Goal: Information Seeking & Learning: Learn about a topic

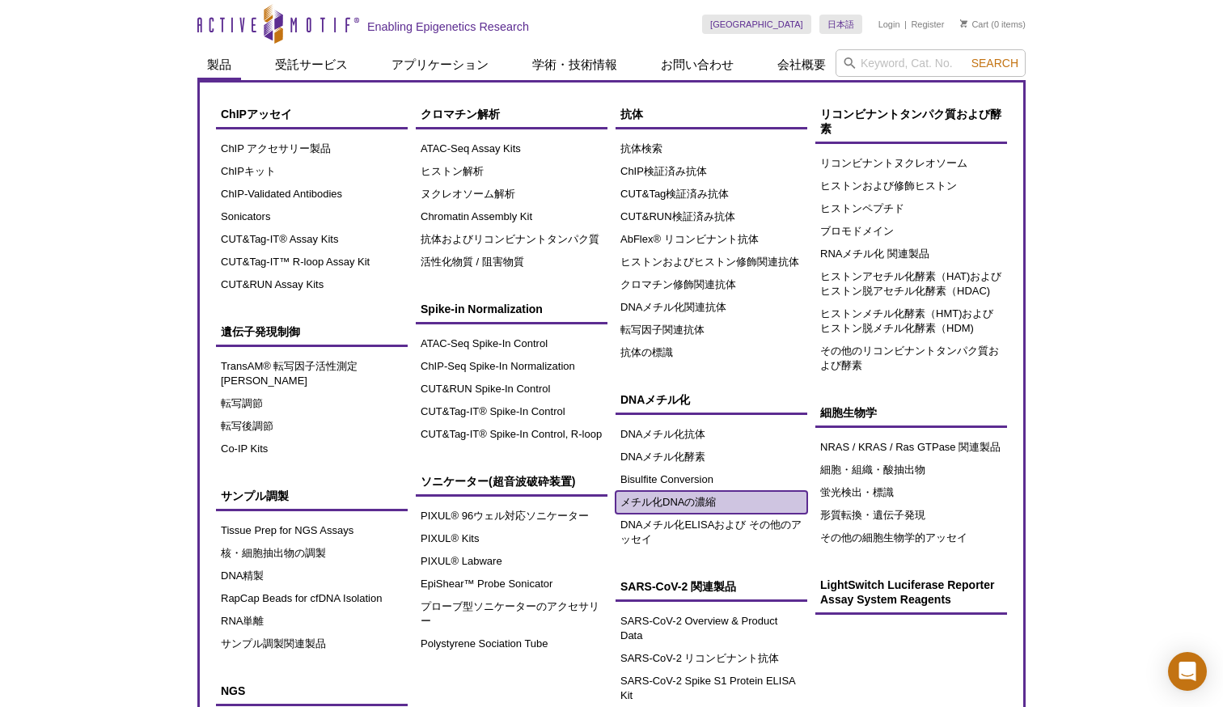
click at [643, 509] on link "メチル化DNAの濃縮" at bounding box center [712, 502] width 192 height 23
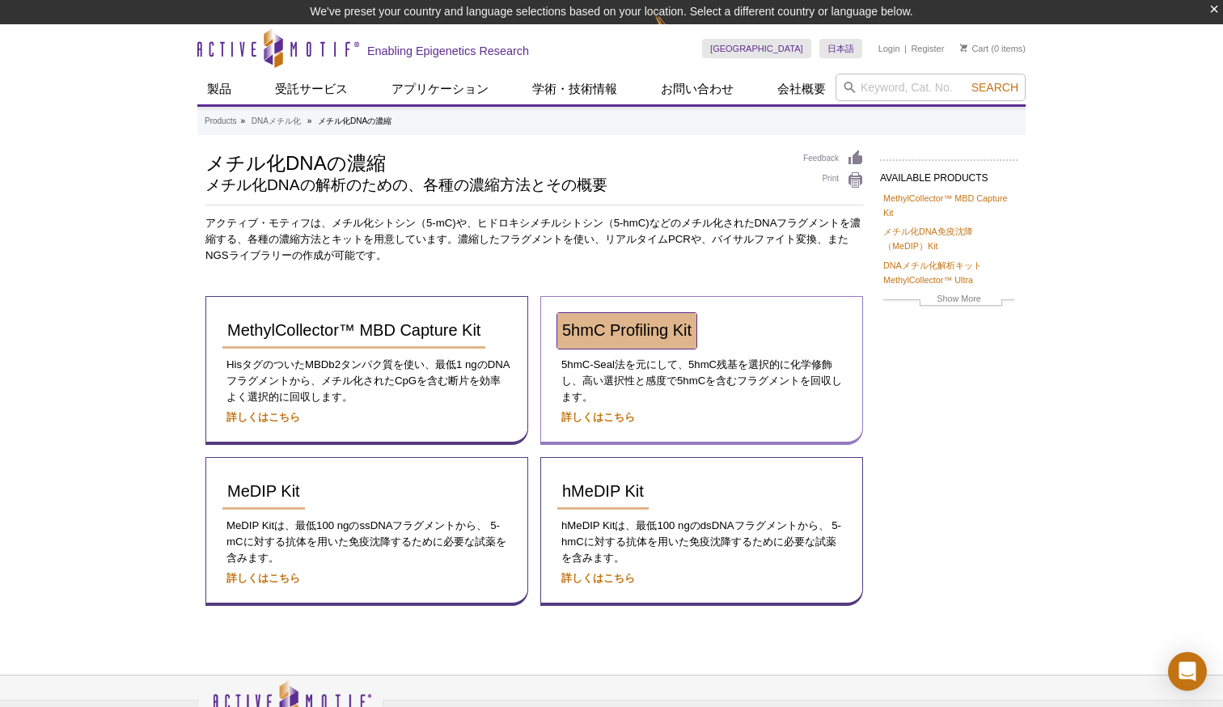
click at [638, 328] on span "5hmC Profiling Kit" at bounding box center [626, 330] width 129 height 18
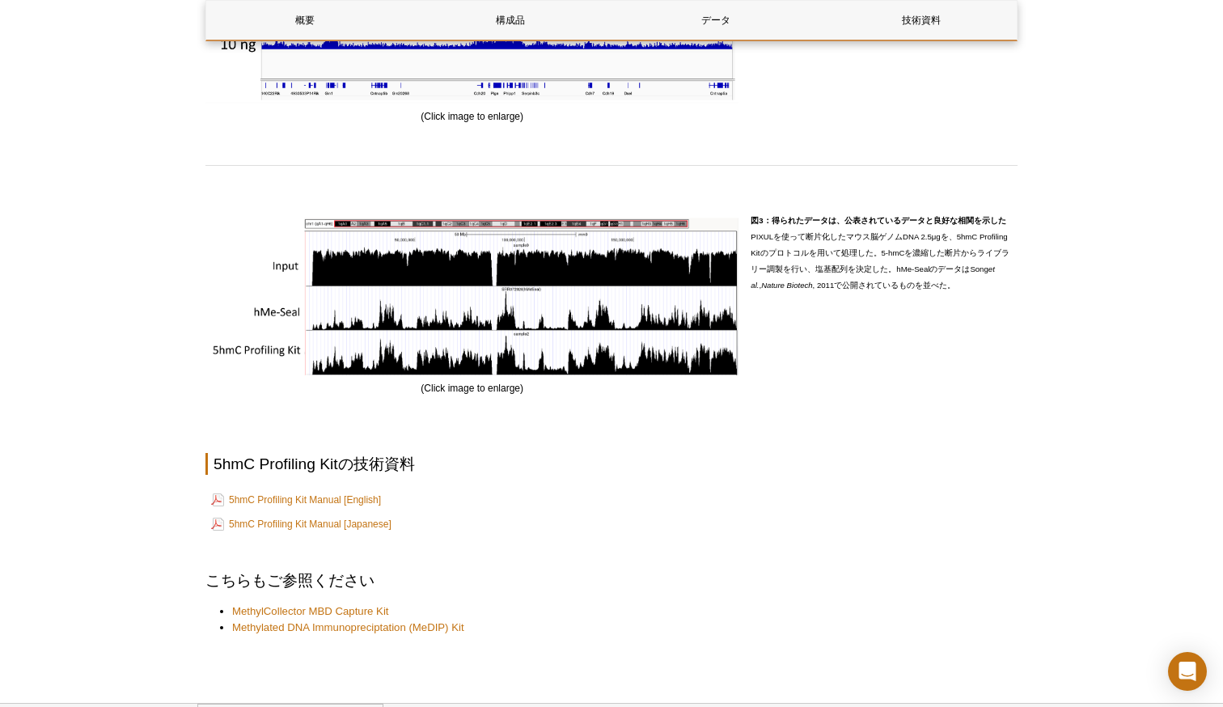
scroll to position [2500, 0]
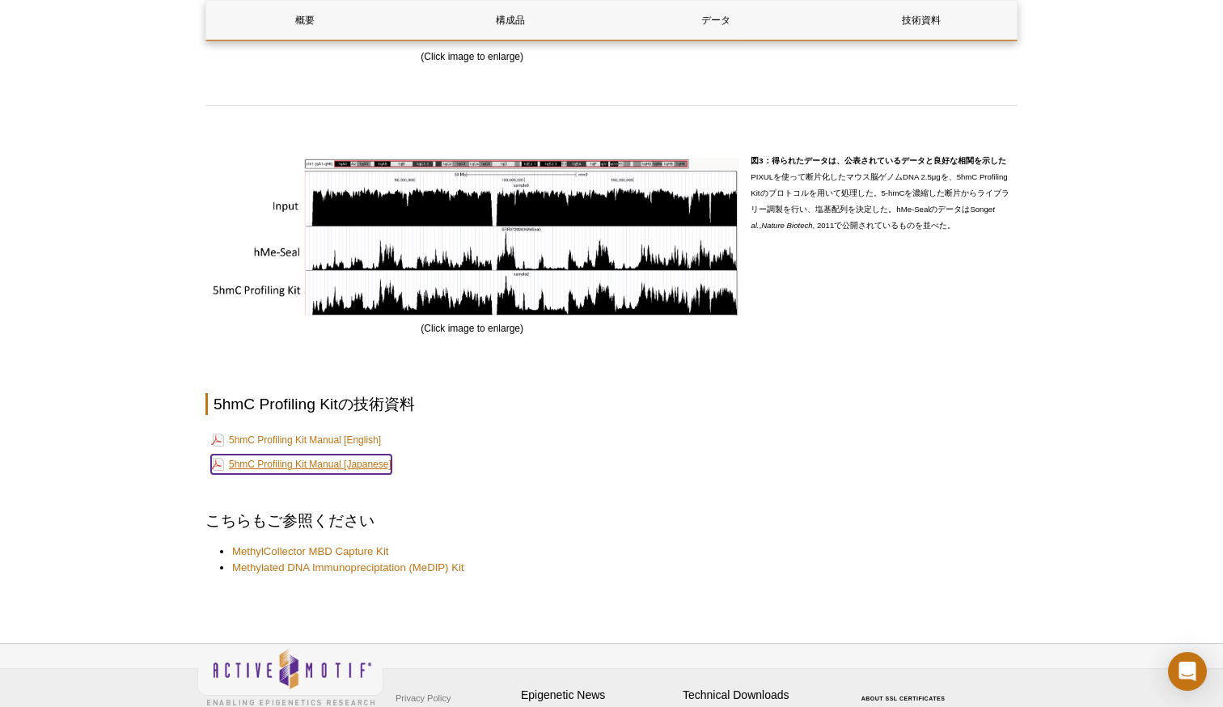
click at [332, 460] on link "5hmC Profiling Kit Manual [Japanese]" at bounding box center [301, 464] width 180 height 19
drag, startPoint x: 163, startPoint y: 106, endPoint x: 152, endPoint y: 56, distance: 51.4
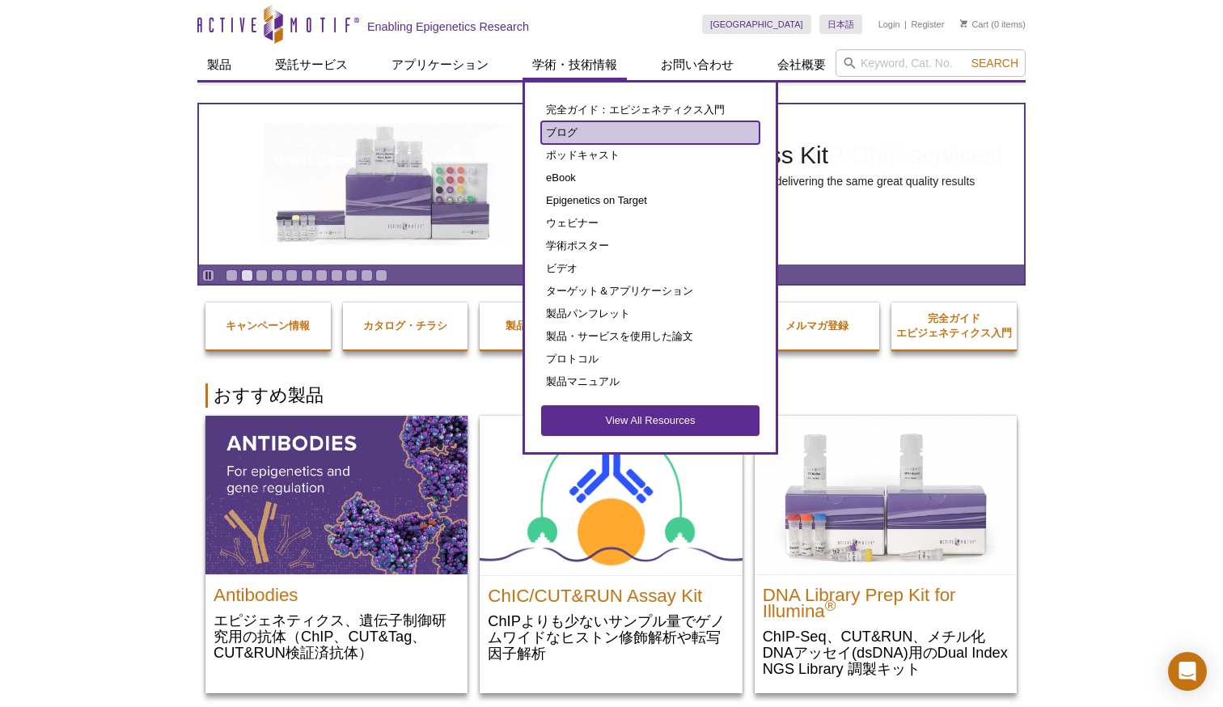
click at [556, 137] on link "ブログ" at bounding box center [650, 132] width 218 height 23
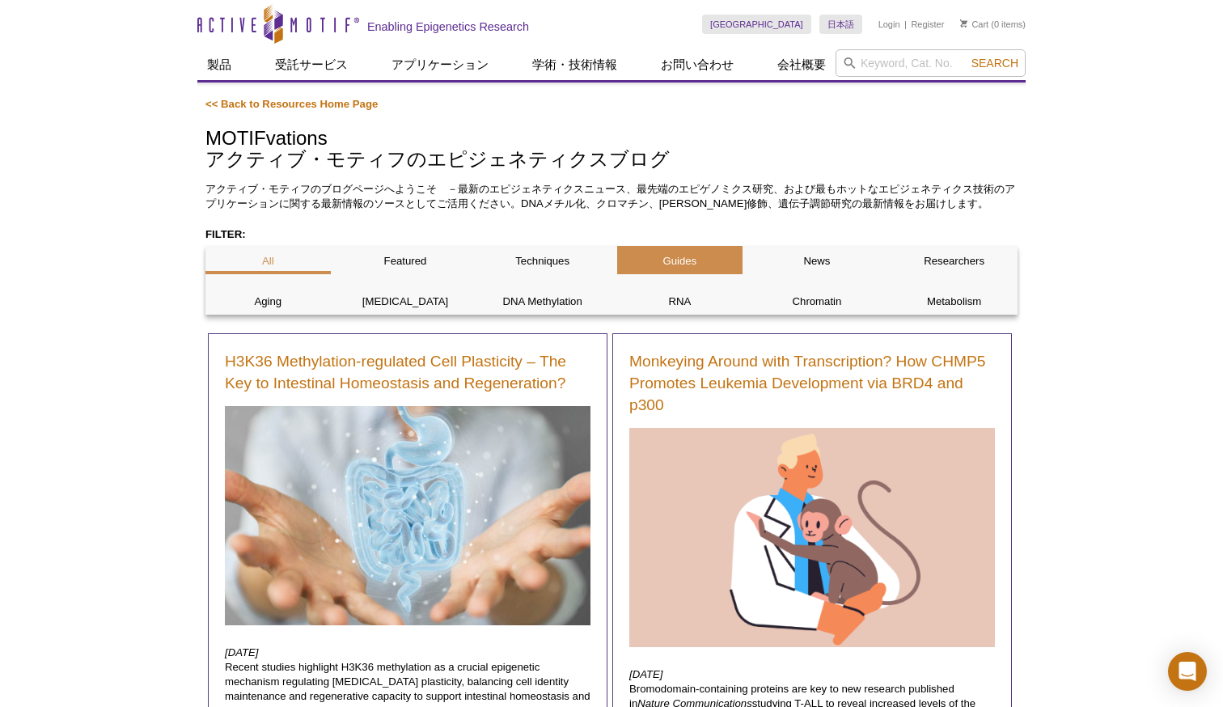
scroll to position [162, 0]
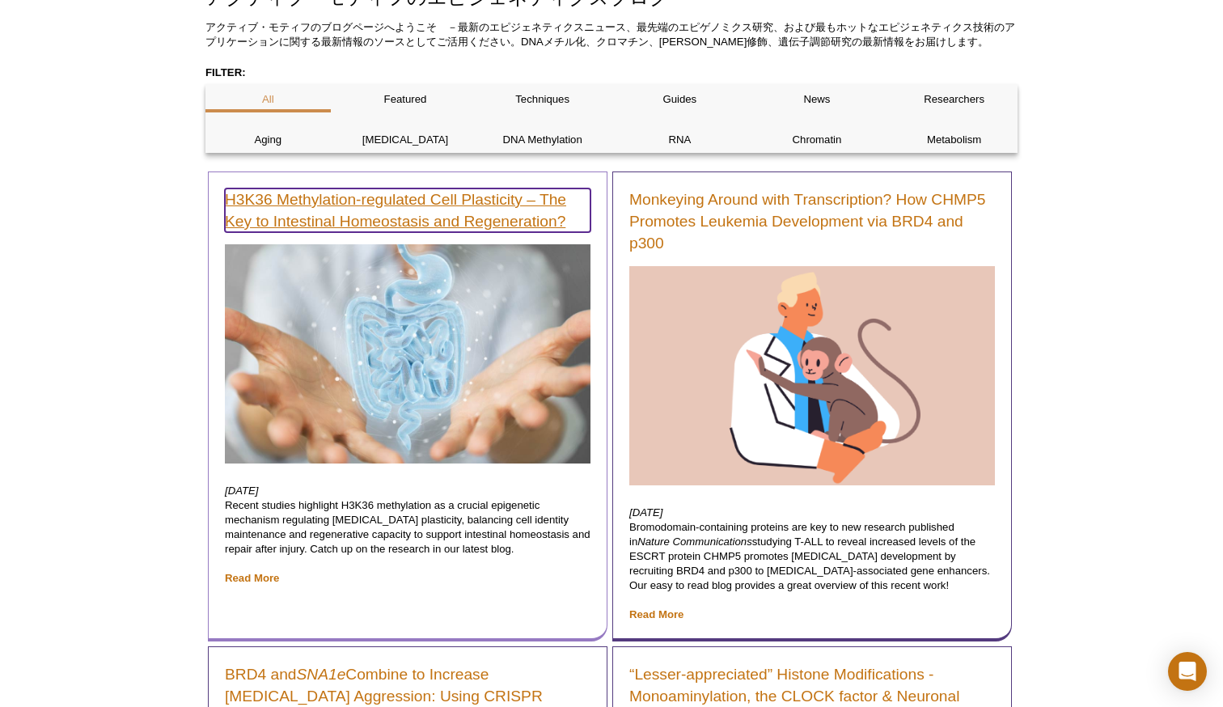
click at [463, 229] on link "H3K36 Methylation-regulated Cell Plasticity – The Key to Intestinal Homeostasis…" at bounding box center [408, 211] width 366 height 44
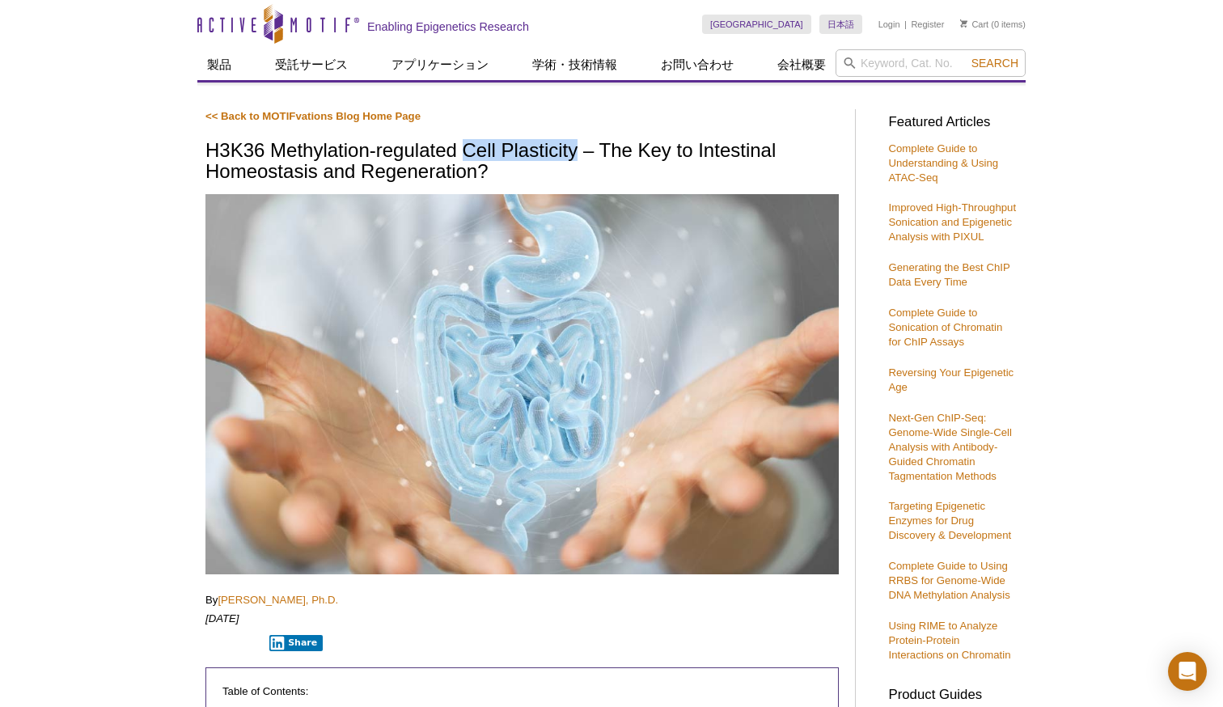
drag, startPoint x: 464, startPoint y: 150, endPoint x: 576, endPoint y: 156, distance: 111.8
click at [576, 156] on h1 "H3K36 Methylation-regulated Cell Plasticity – The Key to Intestinal Homeostasis…" at bounding box center [523, 162] width 634 height 45
copy h1 "Cell Plasticity"
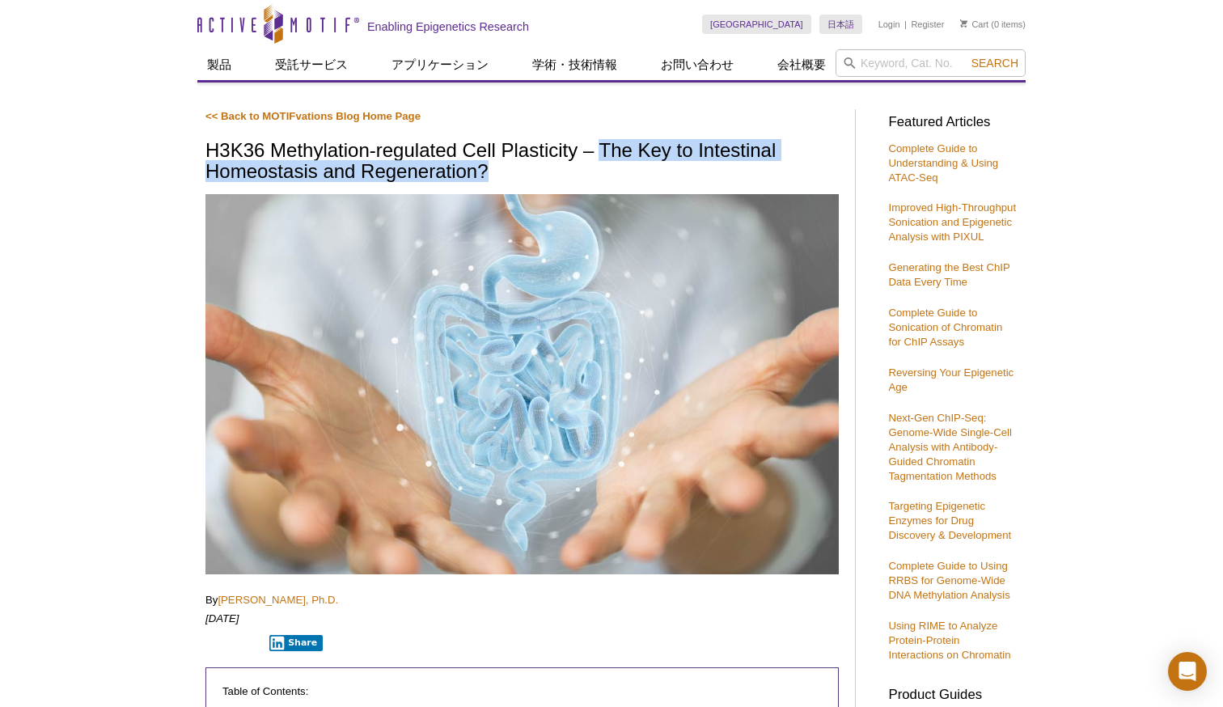
drag, startPoint x: 604, startPoint y: 152, endPoint x: 603, endPoint y: 163, distance: 10.5
click at [603, 163] on h1 "H3K36 Methylation-regulated Cell Plasticity – The Key to Intestinal Homeostasis…" at bounding box center [523, 162] width 634 height 45
copy h1 "The Key to Intestinal Homeostasis and Regeneration?"
click at [599, 169] on h1 "H3K36 Methylation-regulated Cell Plasticity – The Key to Intestinal Homeostasis…" at bounding box center [523, 162] width 634 height 45
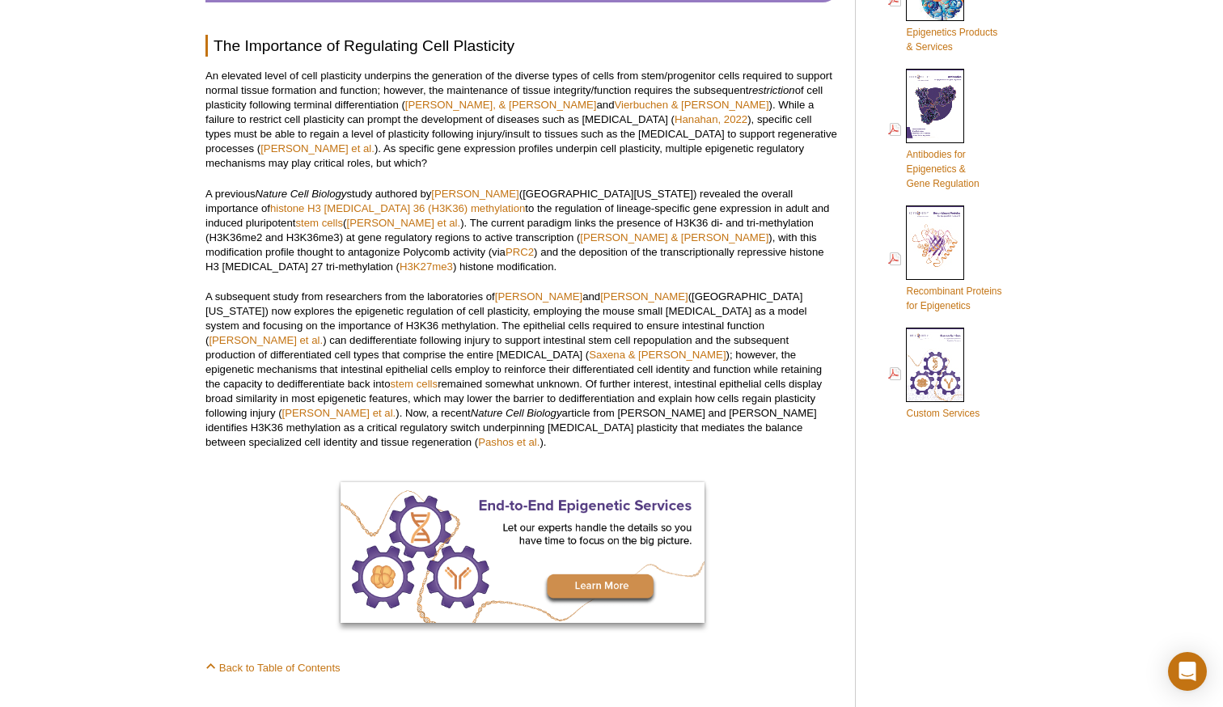
scroll to position [783, 0]
